Goal: Task Accomplishment & Management: Use online tool/utility

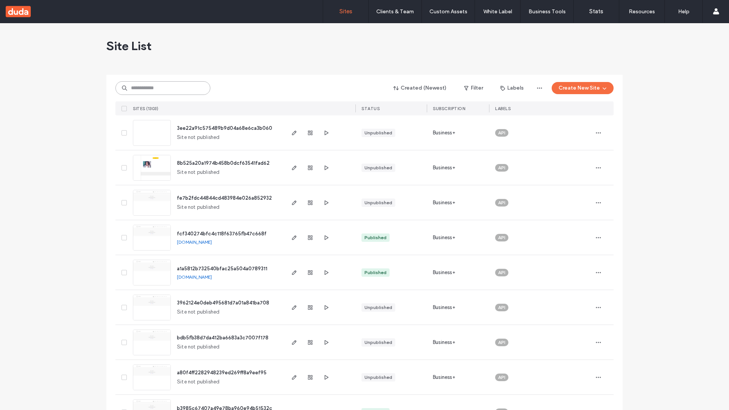
click at [163, 88] on input at bounding box center [162, 88] width 95 height 14
type input "**********"
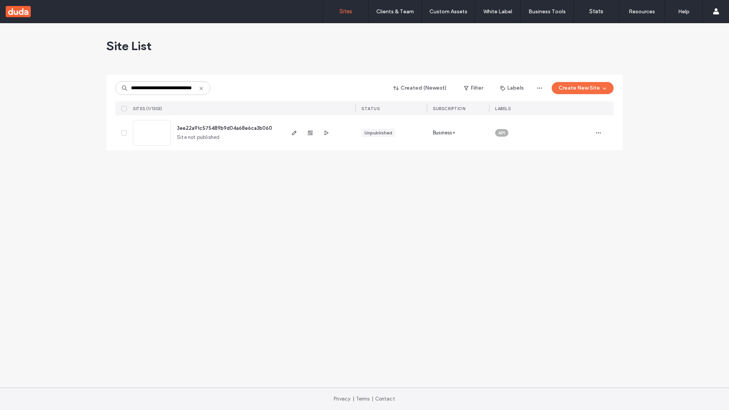
click at [225, 128] on span "3ee22a91c575489b9d04a68e6ca3b060" at bounding box center [224, 128] width 95 height 6
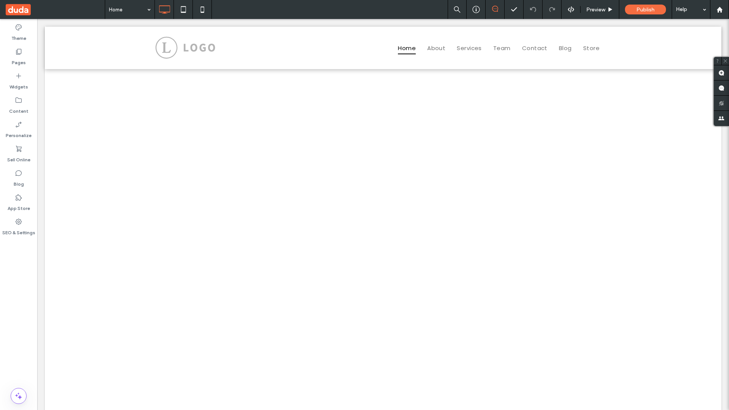
click at [19, 81] on label "Widgets" at bounding box center [18, 85] width 19 height 11
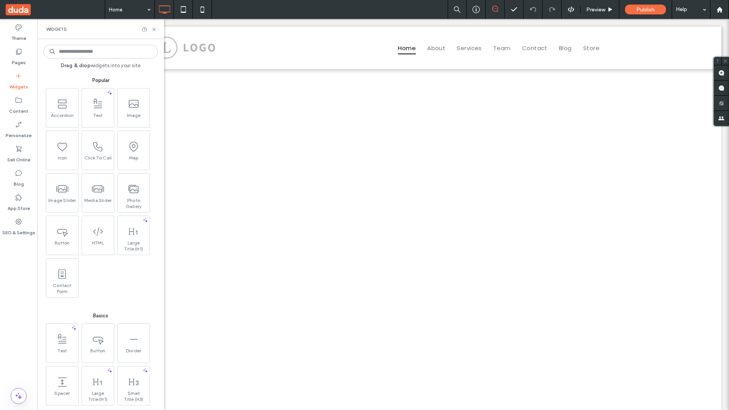
scroll to position [1005, 0]
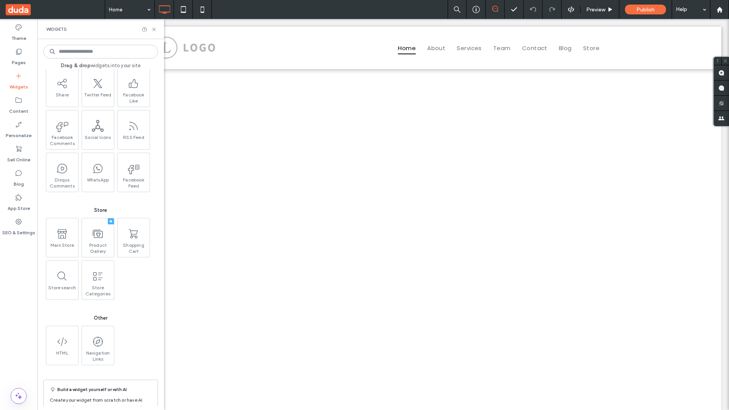
click at [97, 237] on use at bounding box center [98, 234] width 10 height 8
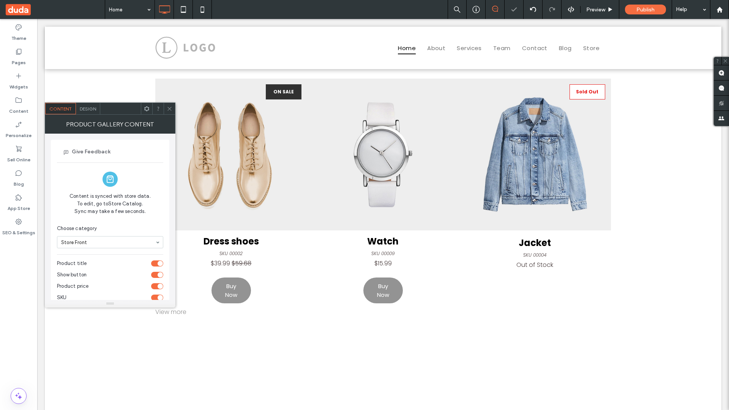
click at [55, 9] on span at bounding box center [55, 9] width 99 height 19
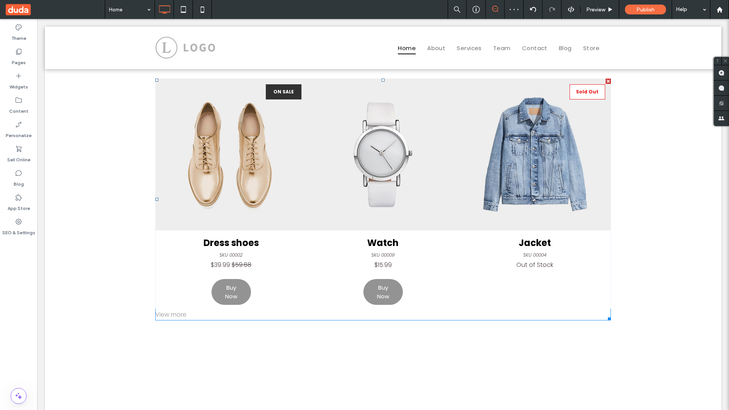
click at [383, 199] on link at bounding box center [383, 155] width 152 height 152
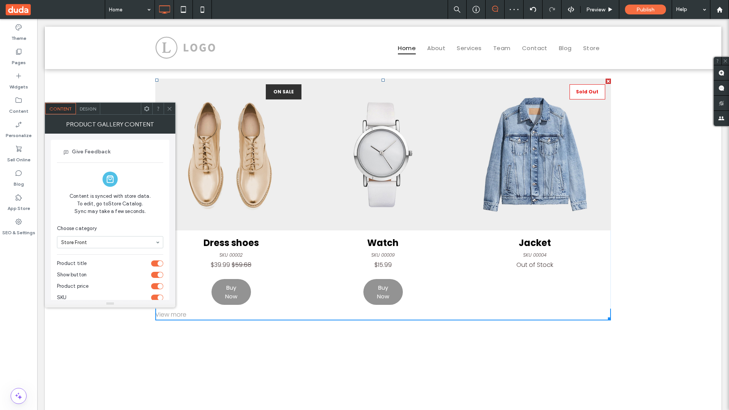
scroll to position [70, 0]
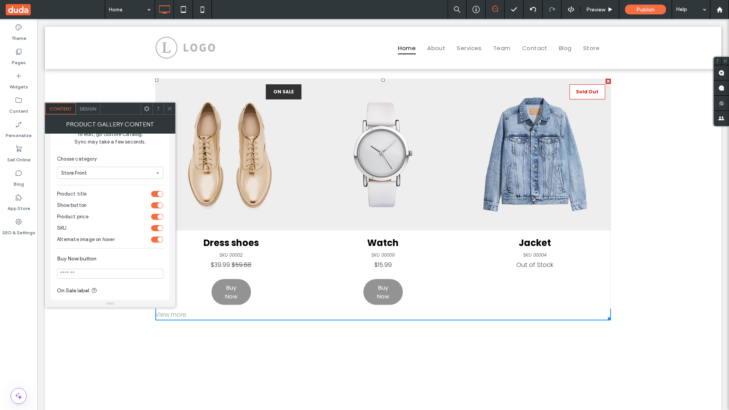
click at [157, 217] on div "toggle" at bounding box center [157, 217] width 12 height 6
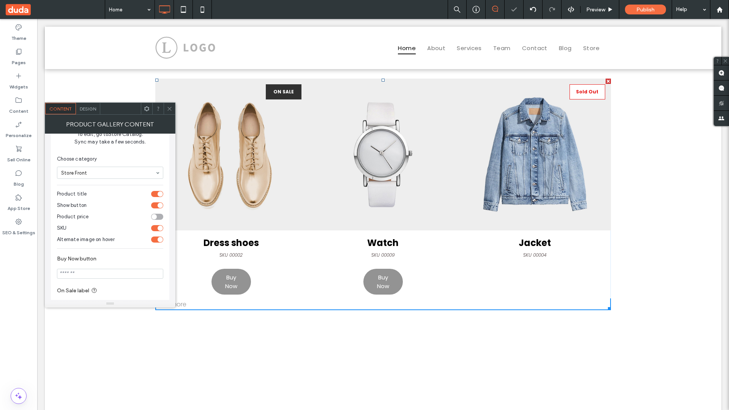
click at [55, 9] on span at bounding box center [55, 9] width 99 height 19
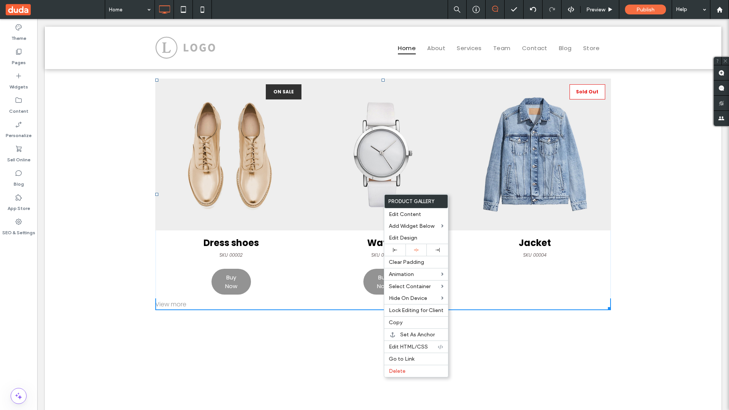
click at [417, 238] on span "Edit Design" at bounding box center [403, 238] width 28 height 6
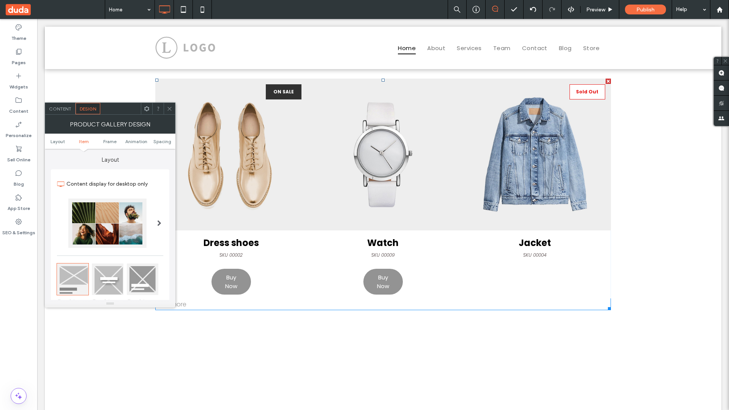
scroll to position [327, 0]
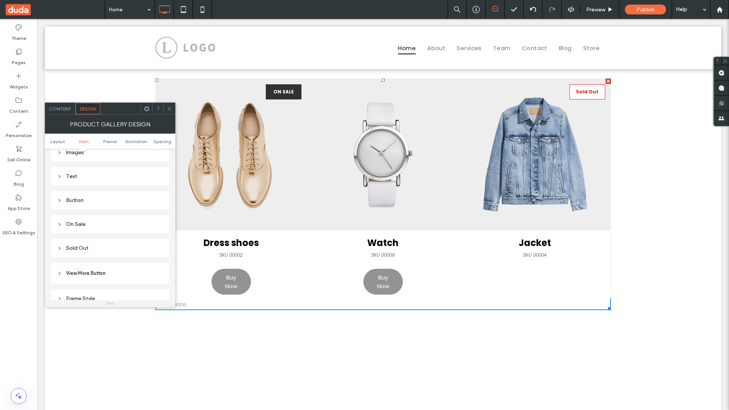
click at [110, 224] on div "On Sale" at bounding box center [110, 224] width 106 height 6
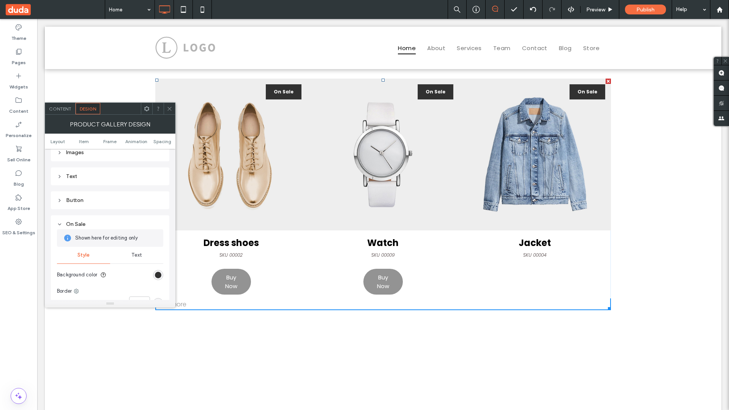
scroll to position [406, 0]
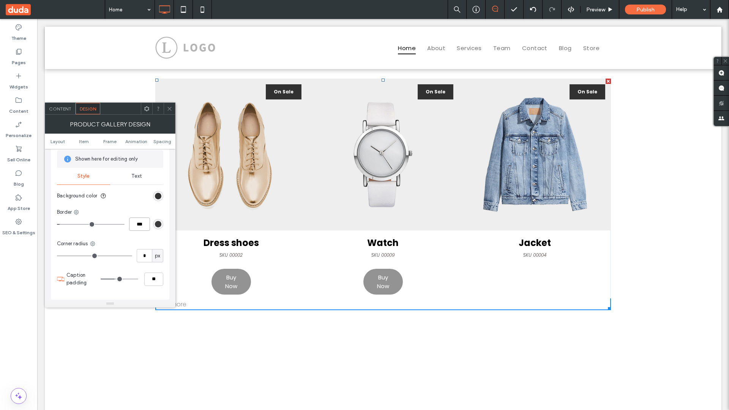
type input "***"
type input "*"
click at [55, 9] on span at bounding box center [55, 9] width 99 height 19
